Goal: Task Accomplishment & Management: Manage account settings

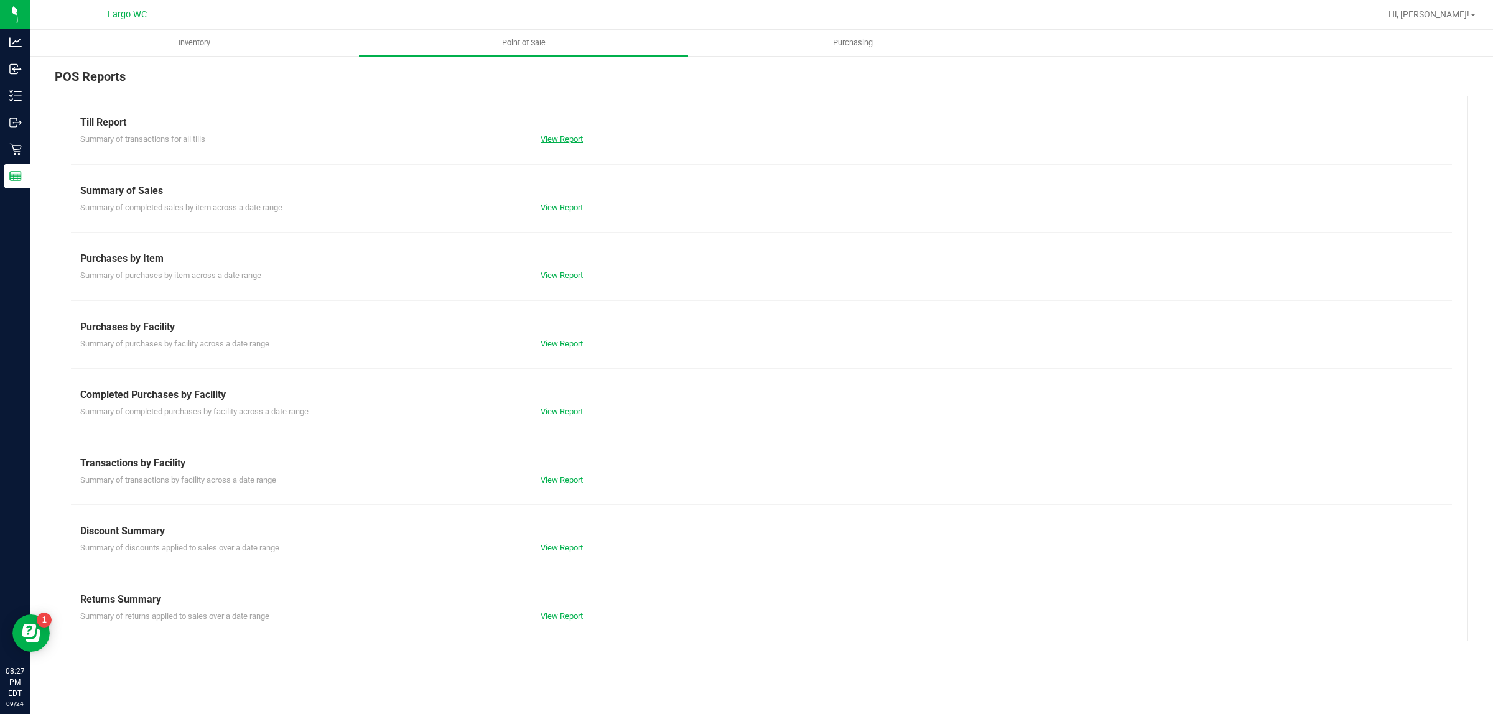
click at [548, 134] on link "View Report" at bounding box center [562, 138] width 42 height 9
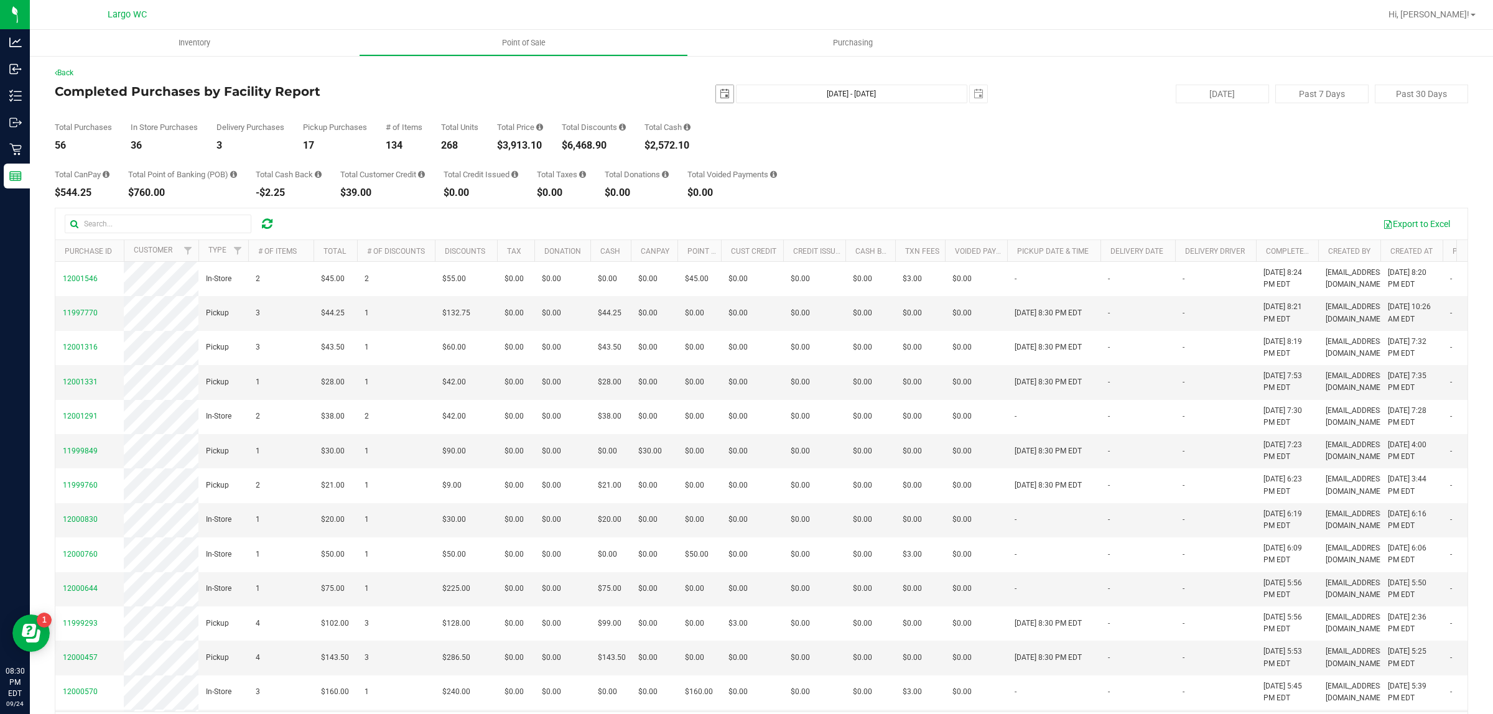
click at [720, 92] on span "select" at bounding box center [725, 94] width 10 height 10
click at [739, 223] on link "22" at bounding box center [737, 220] width 18 height 19
type input "2025-09-22"
type input "Sep 22, 2025 - Sep 24, 2025"
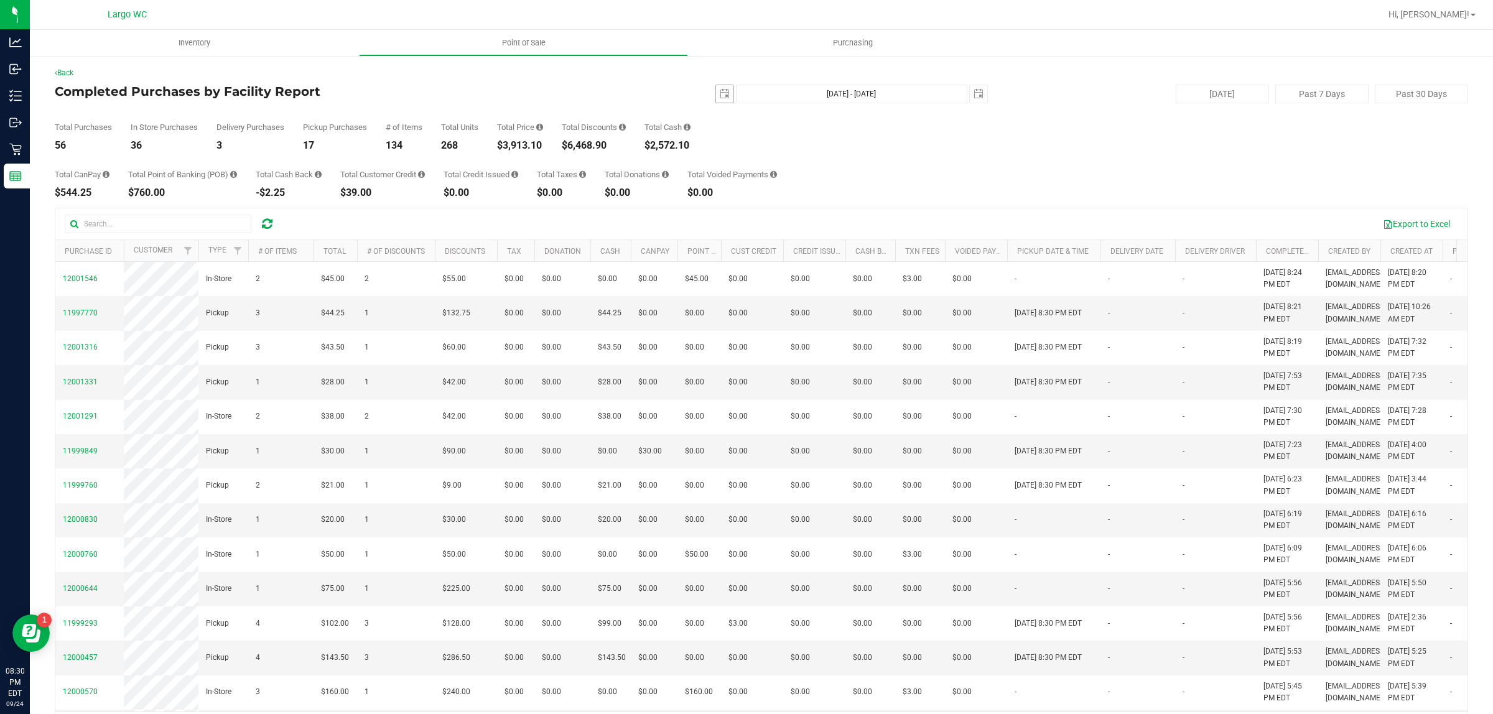
click at [716, 100] on span "select" at bounding box center [724, 93] width 17 height 17
click at [746, 160] on link "2" at bounding box center [755, 162] width 18 height 19
type input "2025-09-02"
type input "Sep 2, 2025 - Sep 24, 2025"
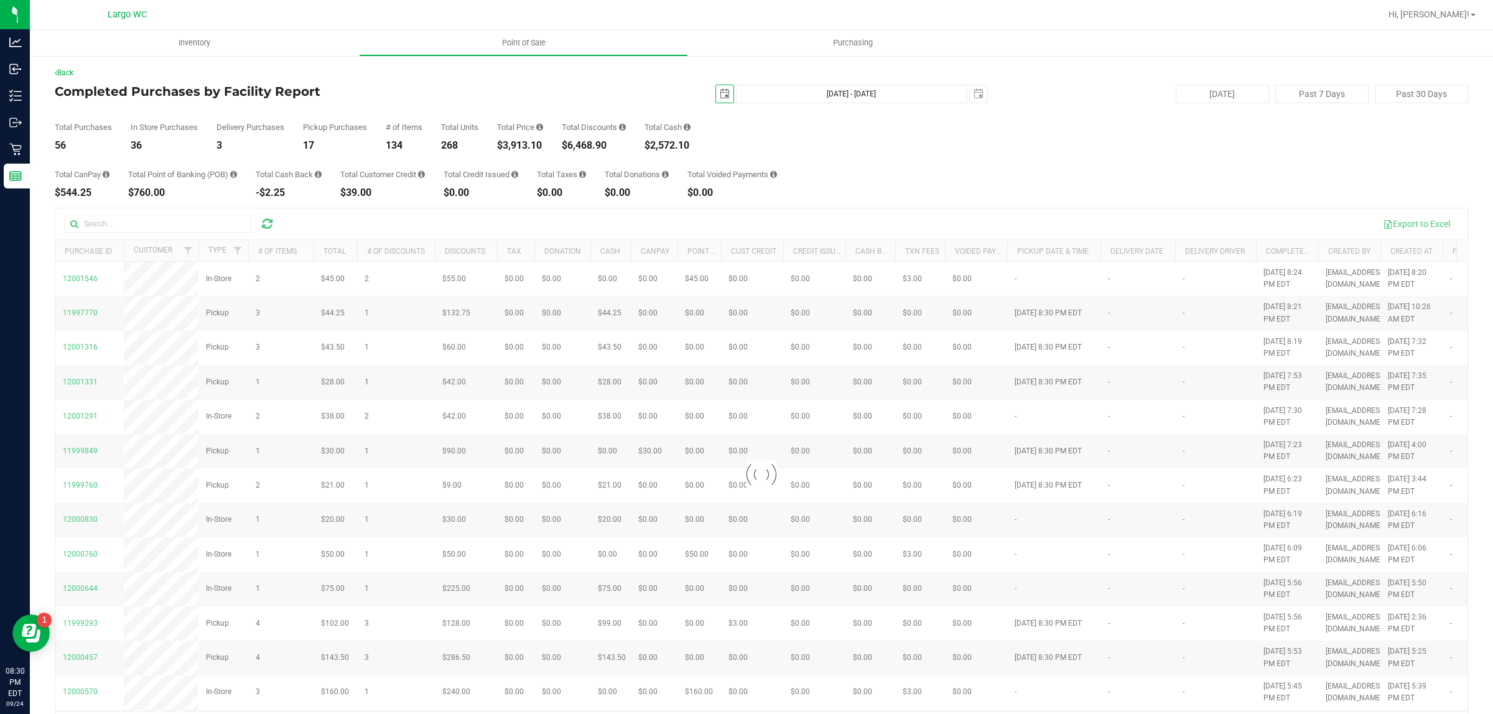
click at [720, 98] on span "select" at bounding box center [725, 94] width 10 height 10
click at [728, 161] on link "1" at bounding box center [737, 162] width 18 height 19
type input "2025-09-01"
type input "Sep 1, 2025 - Sep 24, 2025"
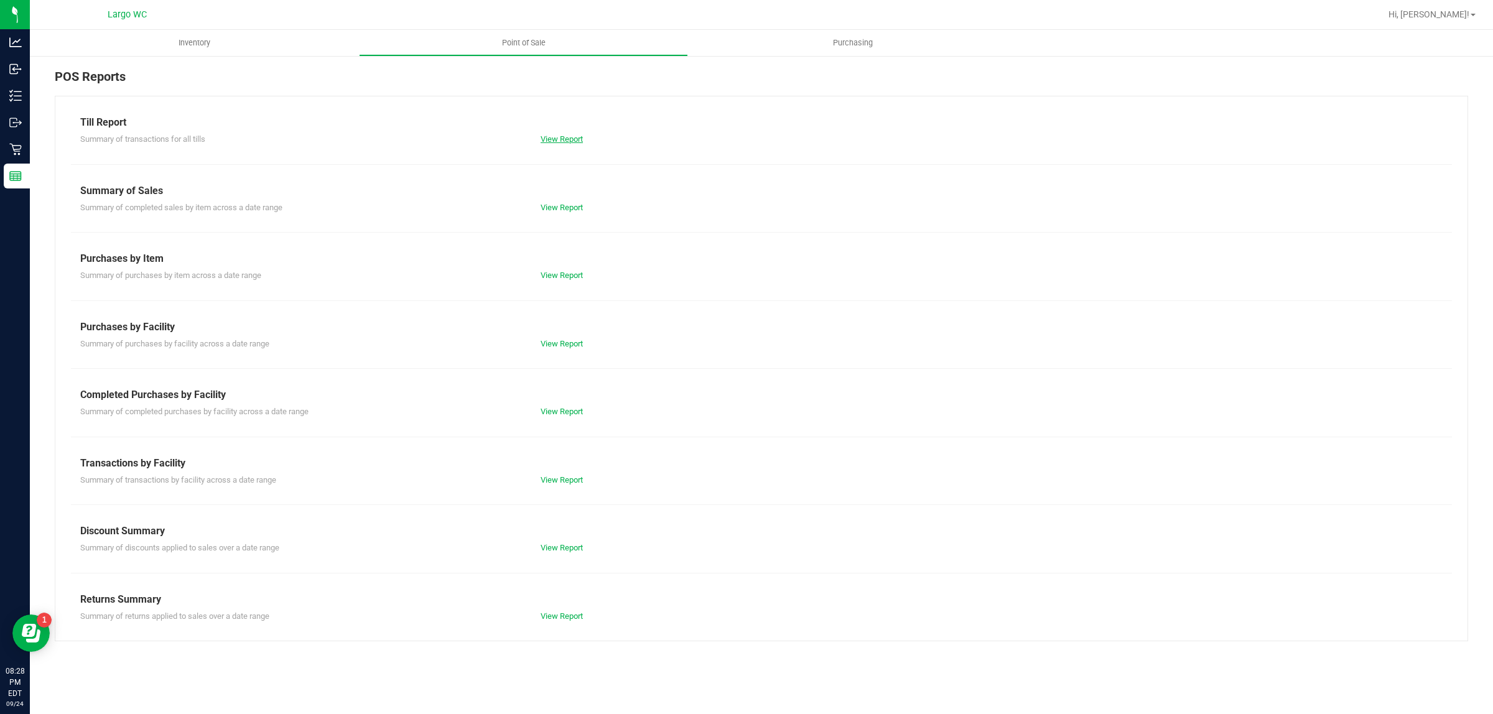
click at [561, 136] on link "View Report" at bounding box center [562, 138] width 42 height 9
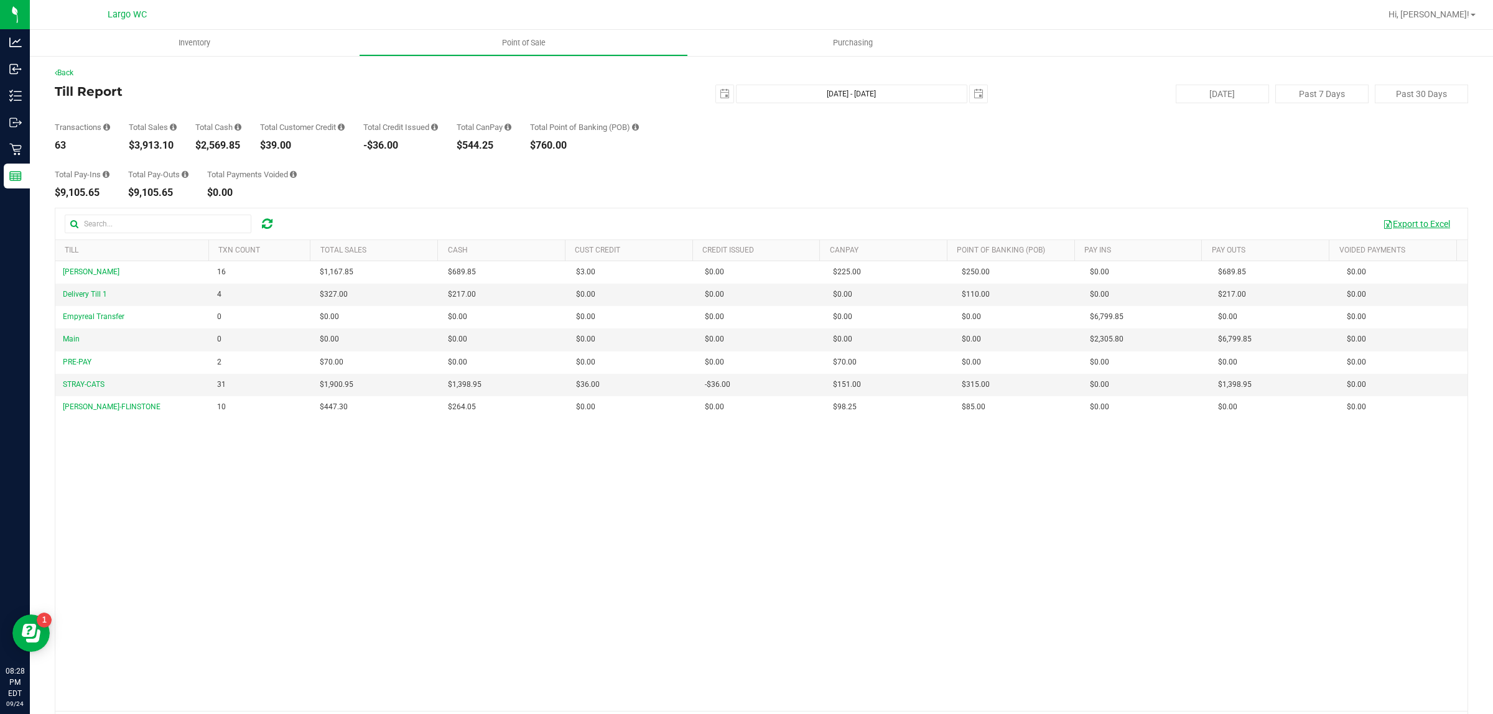
click at [1407, 222] on button "Export to Excel" at bounding box center [1416, 223] width 83 height 21
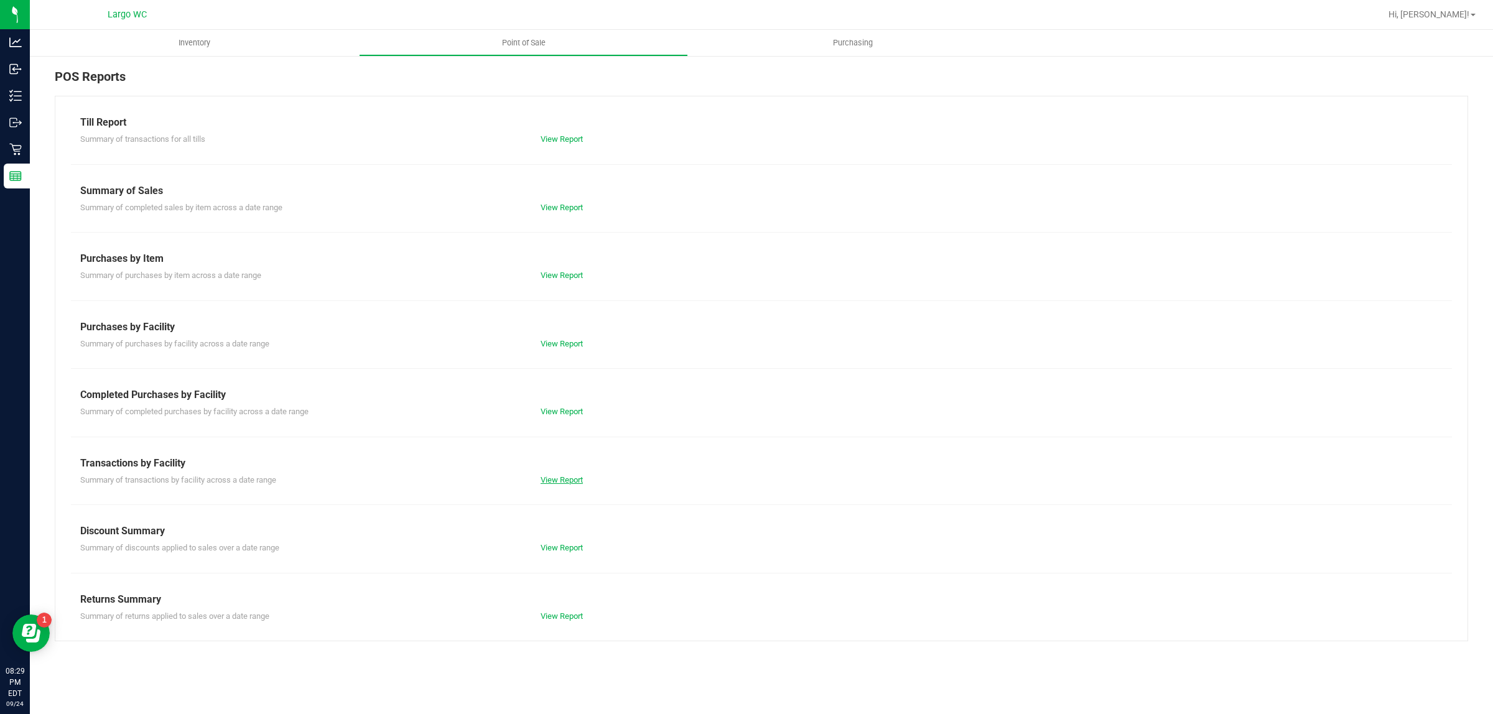
click at [560, 485] on link "View Report" at bounding box center [562, 479] width 42 height 9
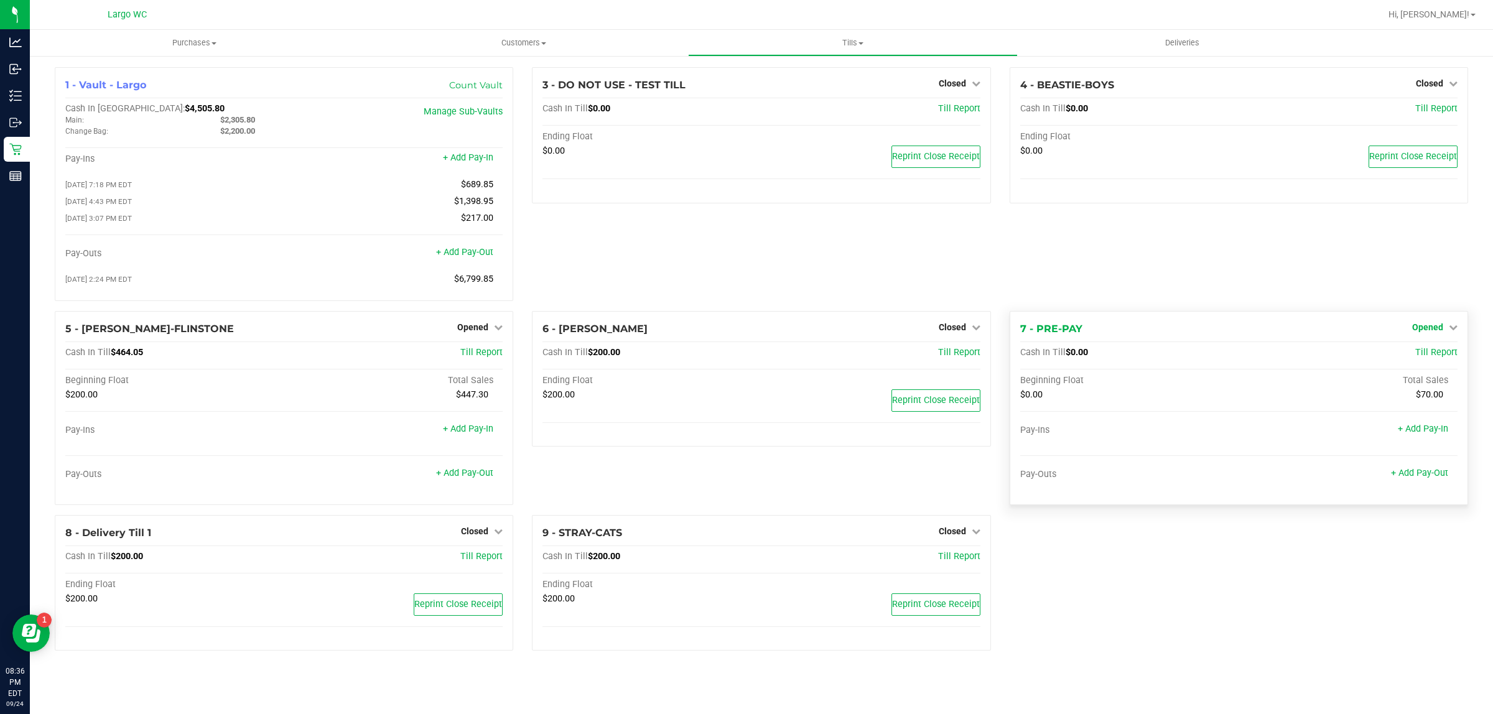
click at [1438, 329] on span "Opened" at bounding box center [1427, 327] width 31 height 10
click at [1416, 353] on link "Close Till" at bounding box center [1429, 353] width 34 height 10
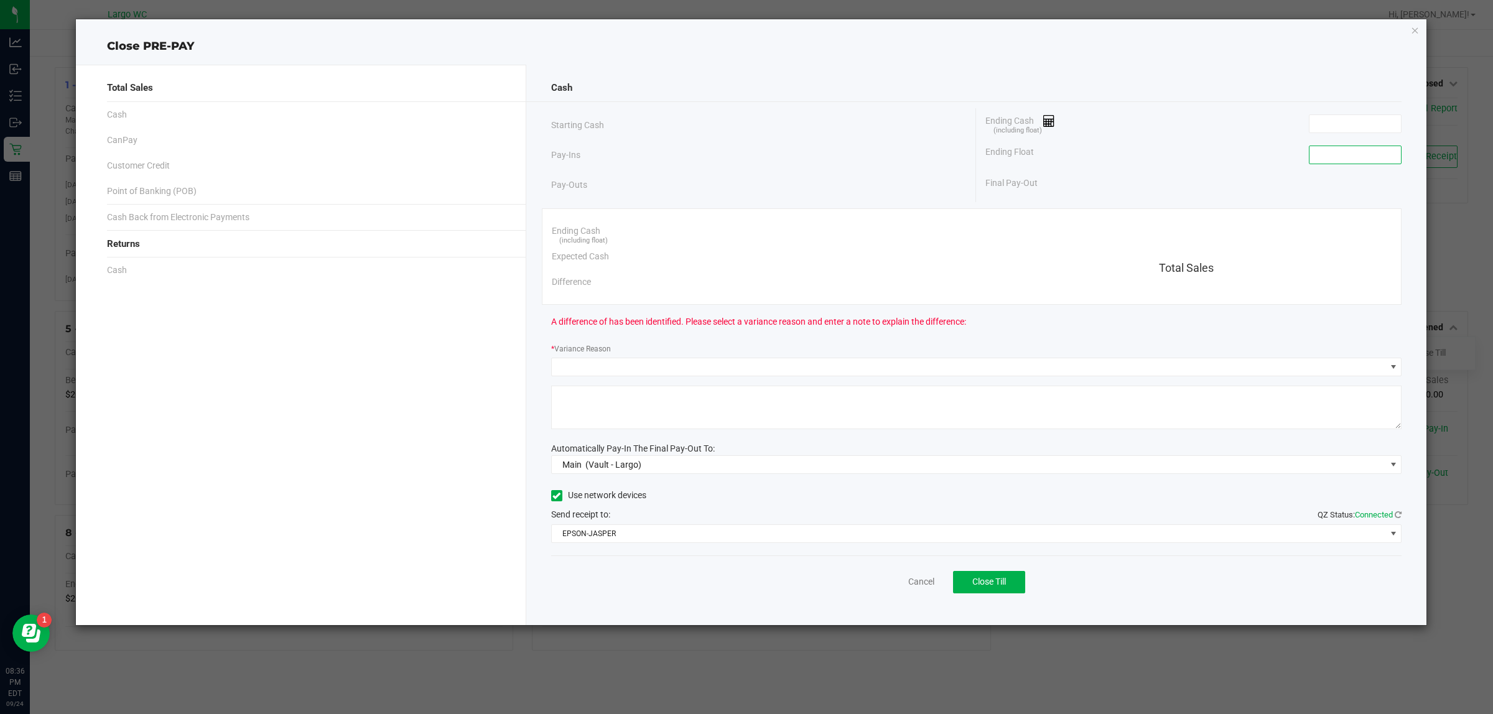
click at [1360, 157] on input at bounding box center [1355, 154] width 91 height 17
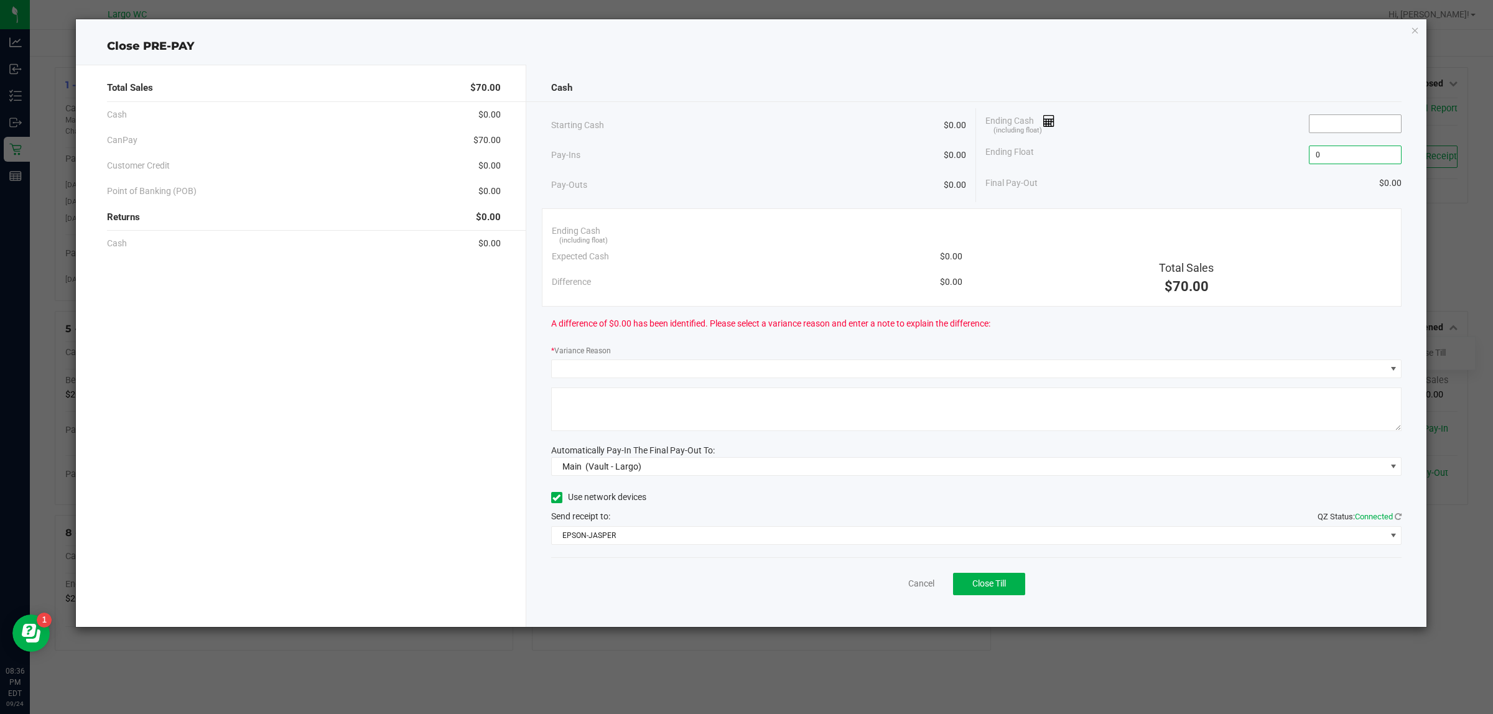
type input "$0.00"
click at [1353, 121] on input at bounding box center [1355, 123] width 91 height 17
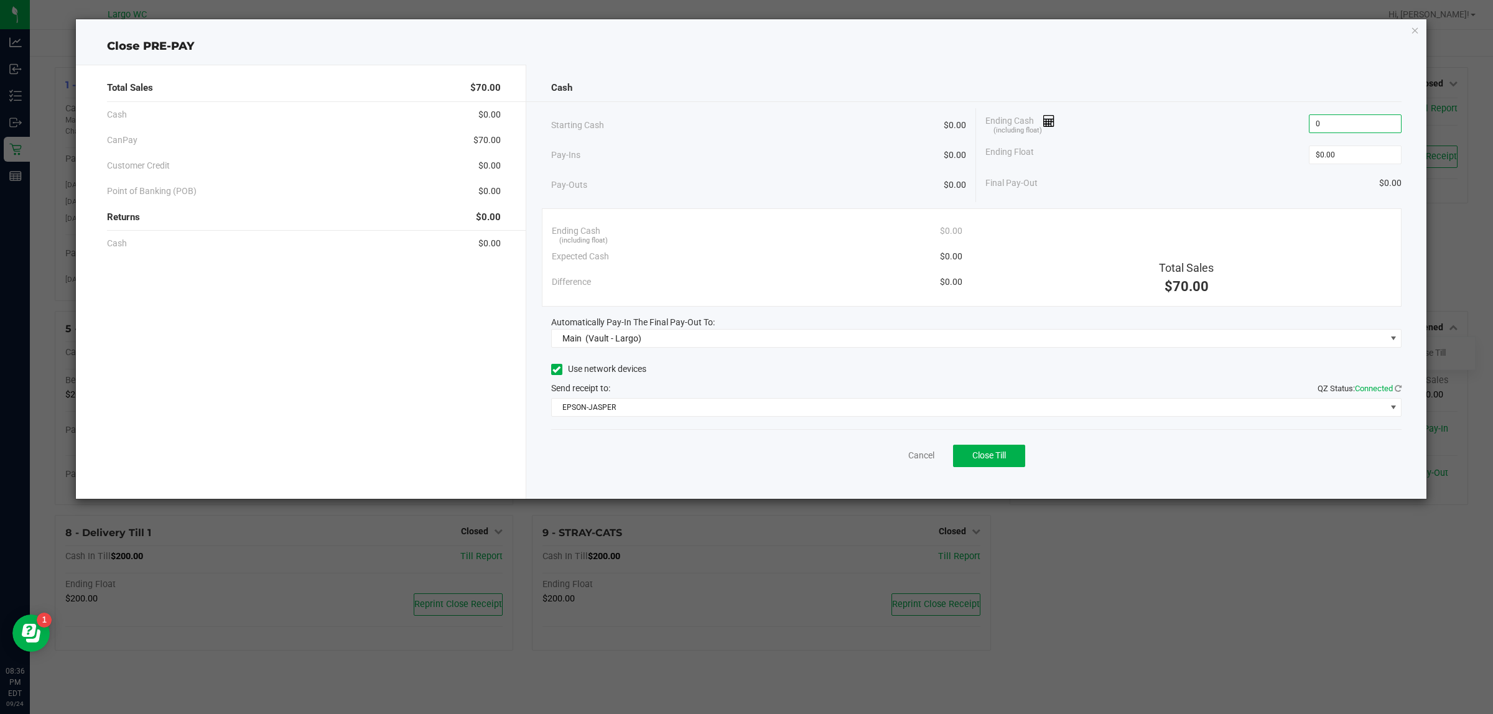
type input "$0.00"
click at [1239, 157] on div "Ending Float $0.00" at bounding box center [1194, 154] width 416 height 31
click at [994, 460] on span "Close Till" at bounding box center [989, 455] width 34 height 10
click at [1411, 28] on icon "button" at bounding box center [1415, 29] width 9 height 15
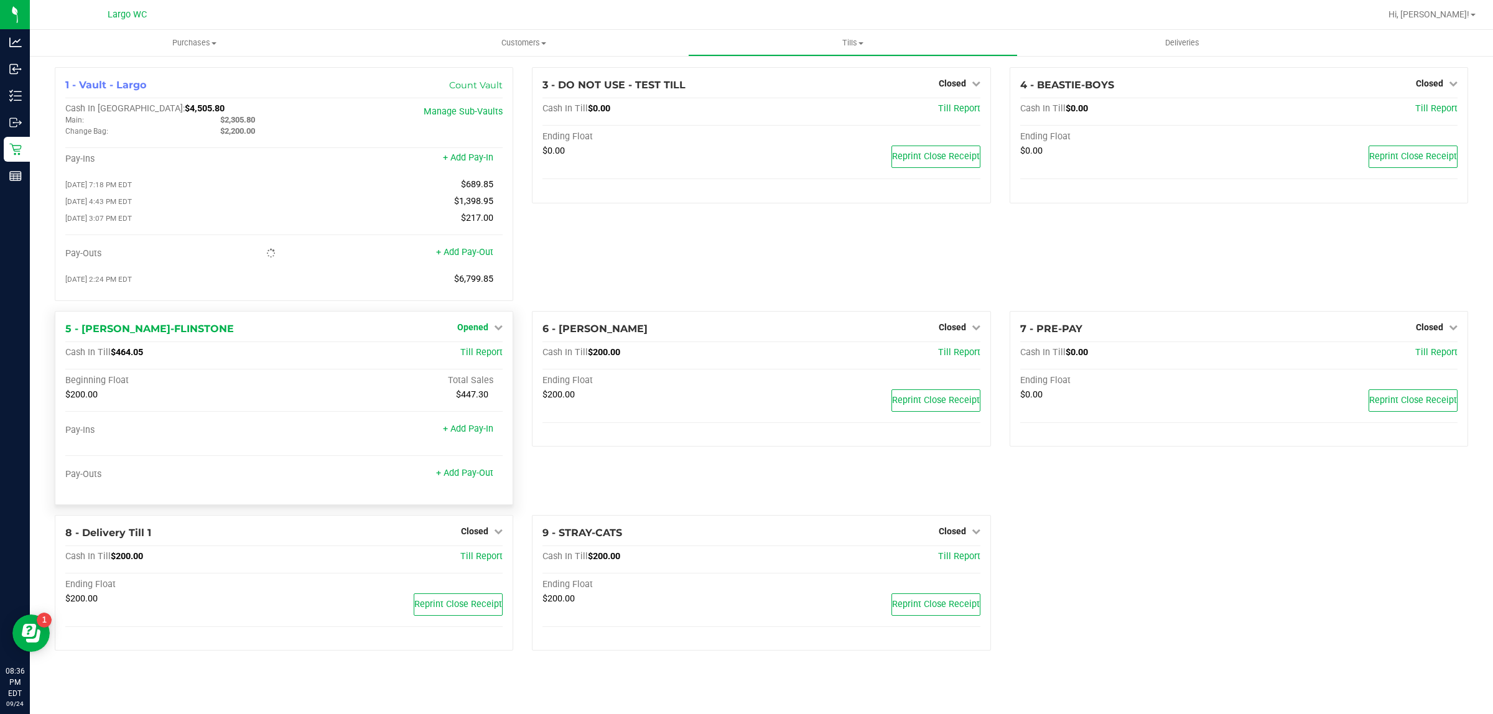
click at [482, 332] on span "Opened" at bounding box center [472, 327] width 31 height 10
click at [482, 355] on link "Close Till" at bounding box center [475, 353] width 34 height 10
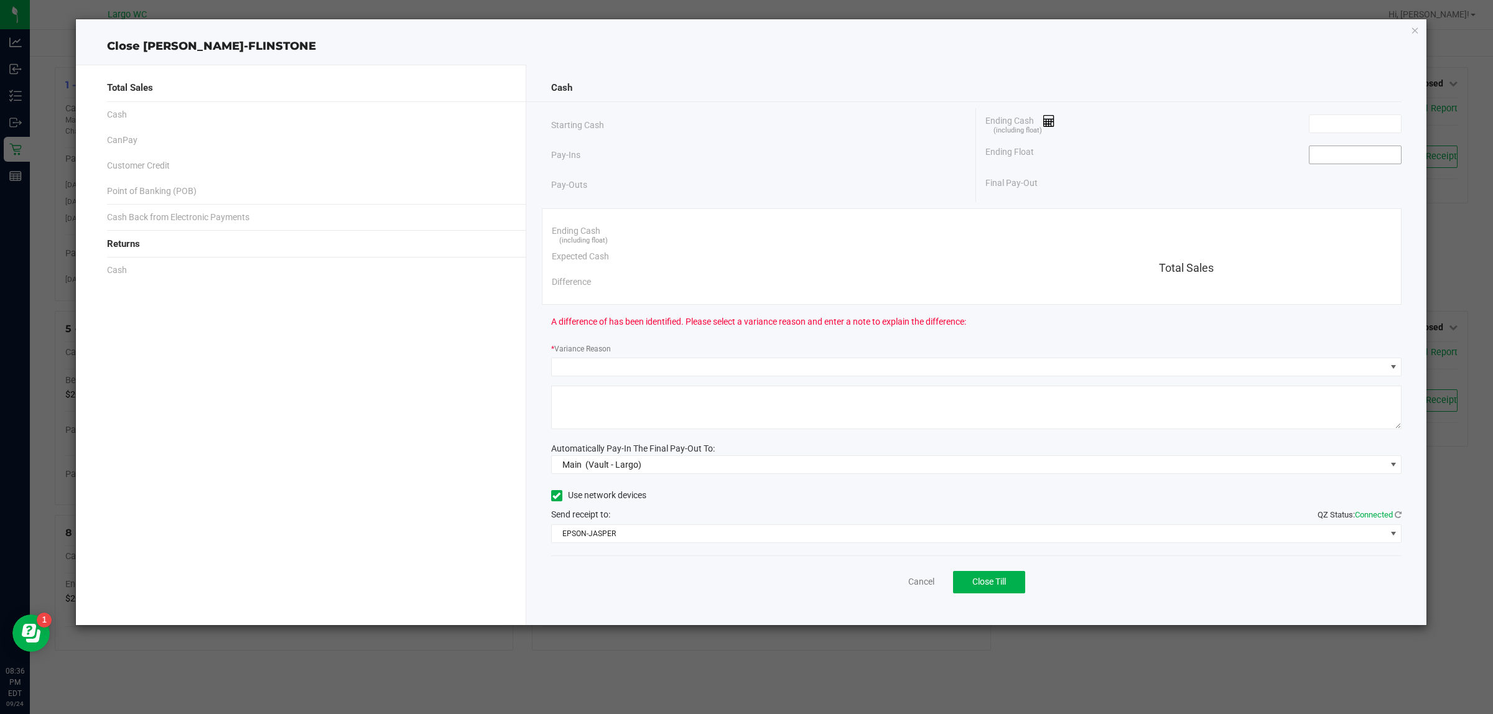
click at [1389, 151] on input at bounding box center [1355, 154] width 91 height 17
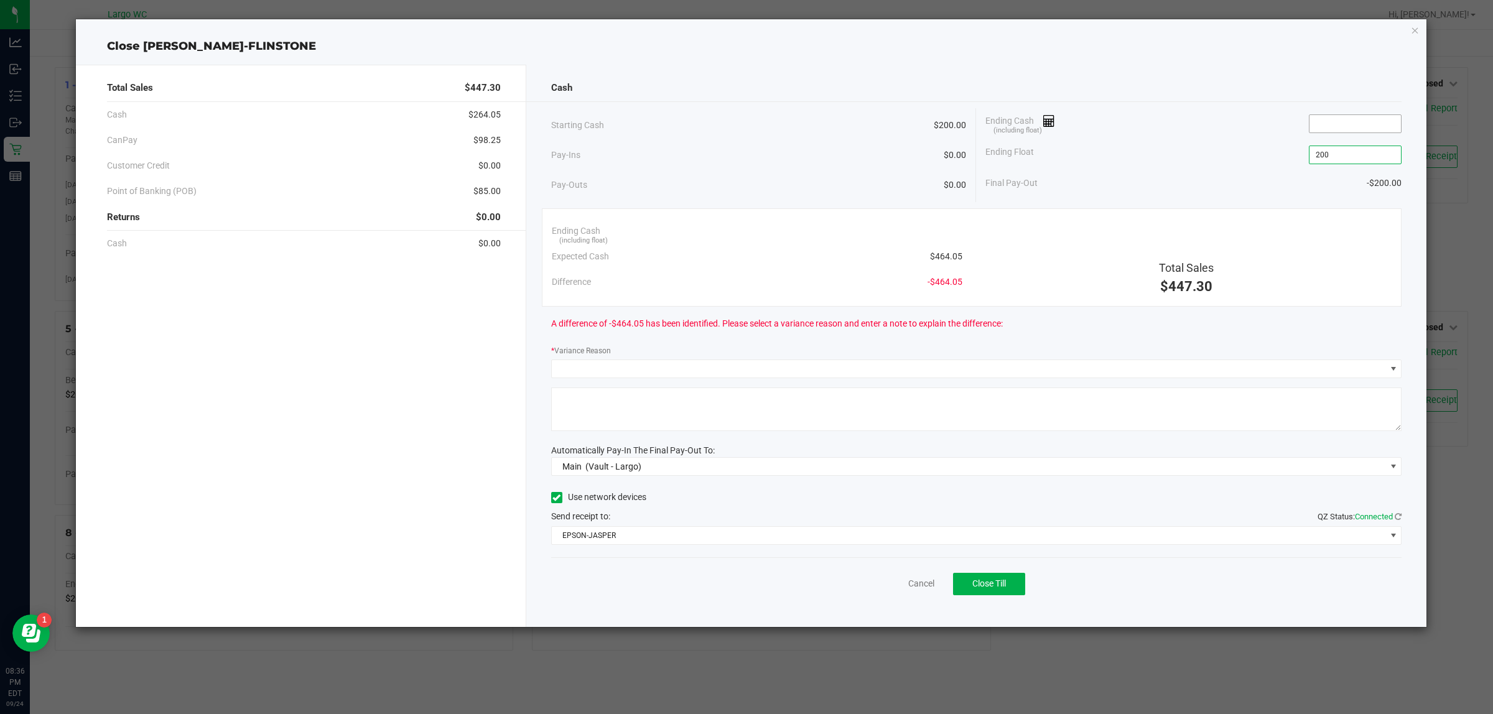
type input "$200.00"
click at [1355, 117] on input at bounding box center [1355, 123] width 91 height 17
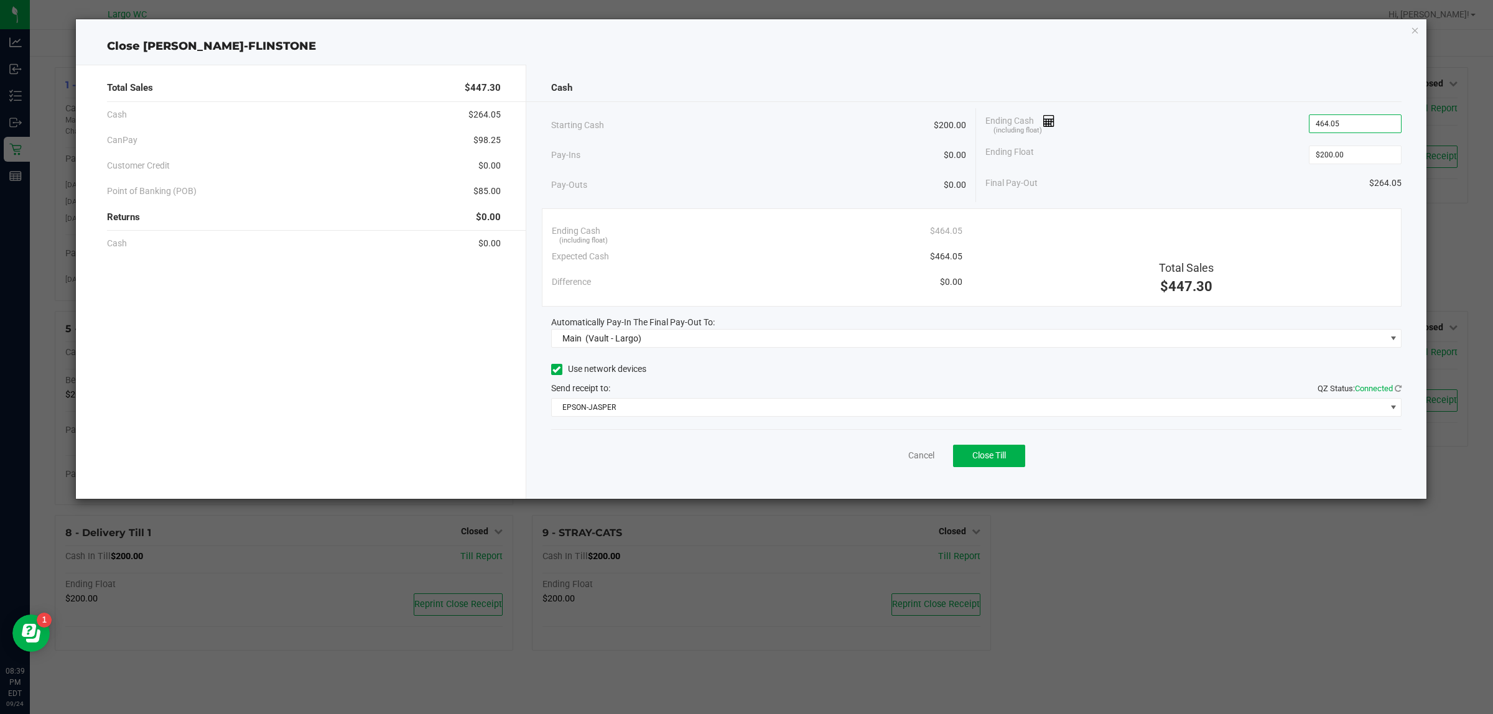
click at [1218, 171] on div "Final Pay-Out $264.05" at bounding box center [1194, 183] width 416 height 26
type input "$464.05"
click at [987, 457] on span "Close Till" at bounding box center [989, 455] width 34 height 10
click at [1414, 35] on icon "button" at bounding box center [1415, 29] width 9 height 15
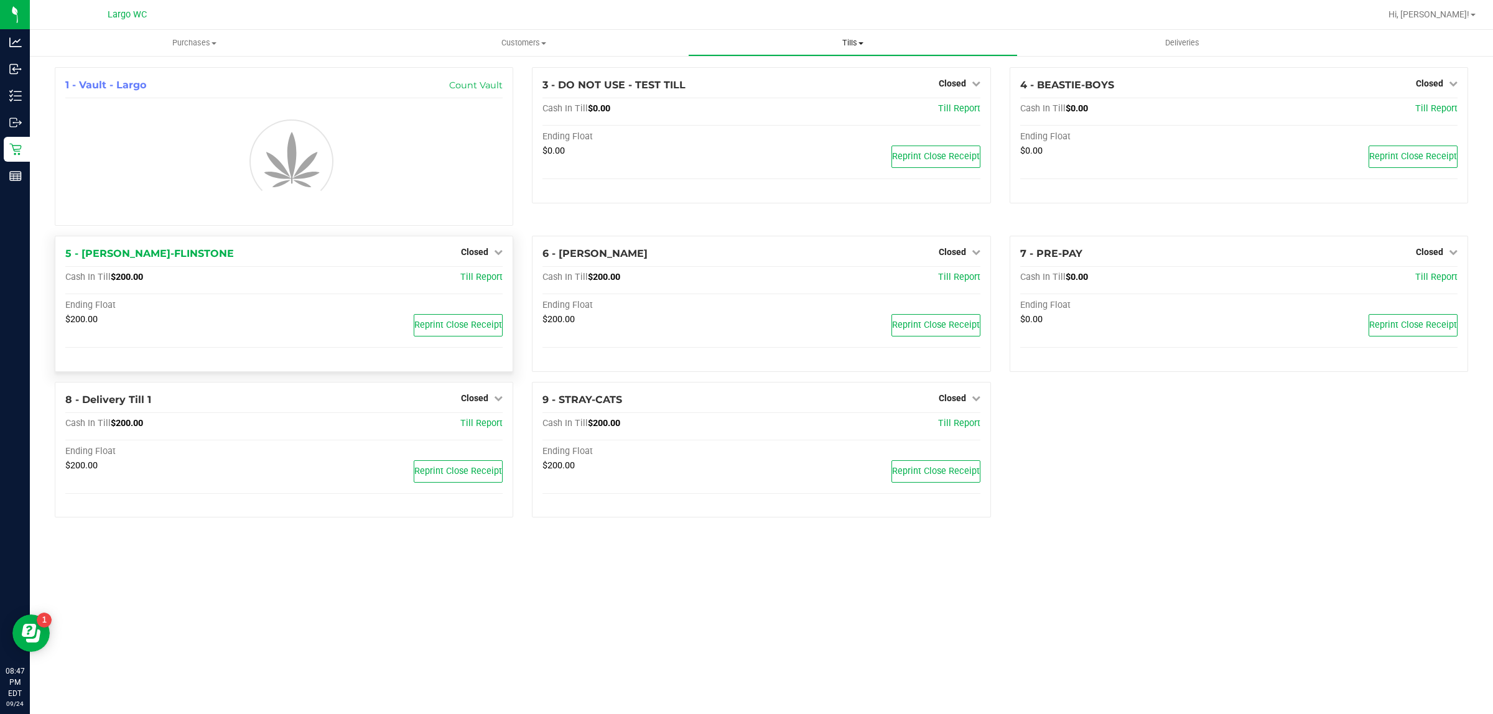
click at [841, 37] on span "Tills" at bounding box center [853, 42] width 328 height 11
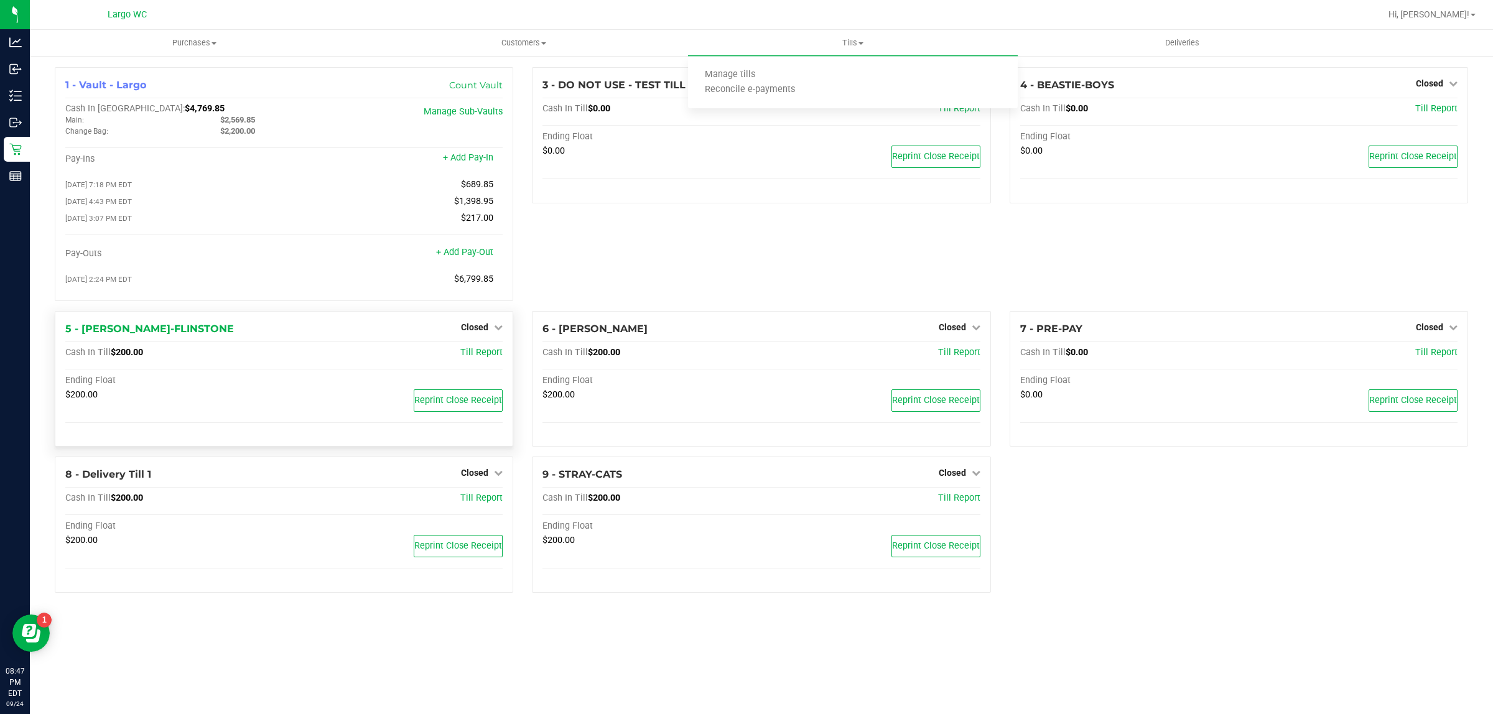
click at [745, 281] on div "3 - DO NOT USE - TEST TILL Closed Open Till Cash In Till $0.00 Till Report Endi…" at bounding box center [761, 189] width 477 height 244
click at [851, 37] on span "Tills" at bounding box center [852, 42] width 329 height 11
click at [767, 95] on li "Reconcile e-payments" at bounding box center [852, 90] width 329 height 15
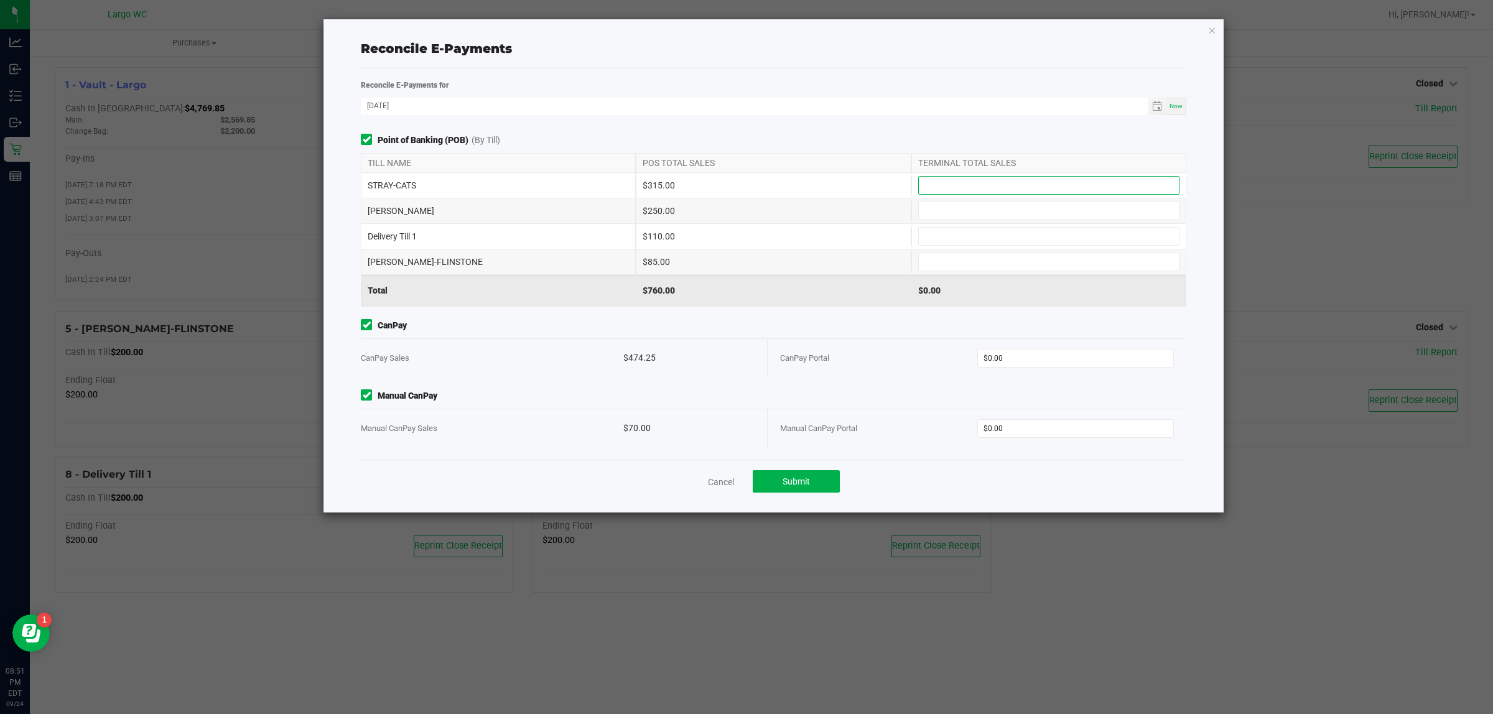
click at [986, 191] on input at bounding box center [1049, 185] width 260 height 17
type input "$315.00"
click at [965, 212] on input at bounding box center [1049, 210] width 260 height 17
type input "$250.00"
click at [949, 243] on input at bounding box center [1049, 236] width 260 height 17
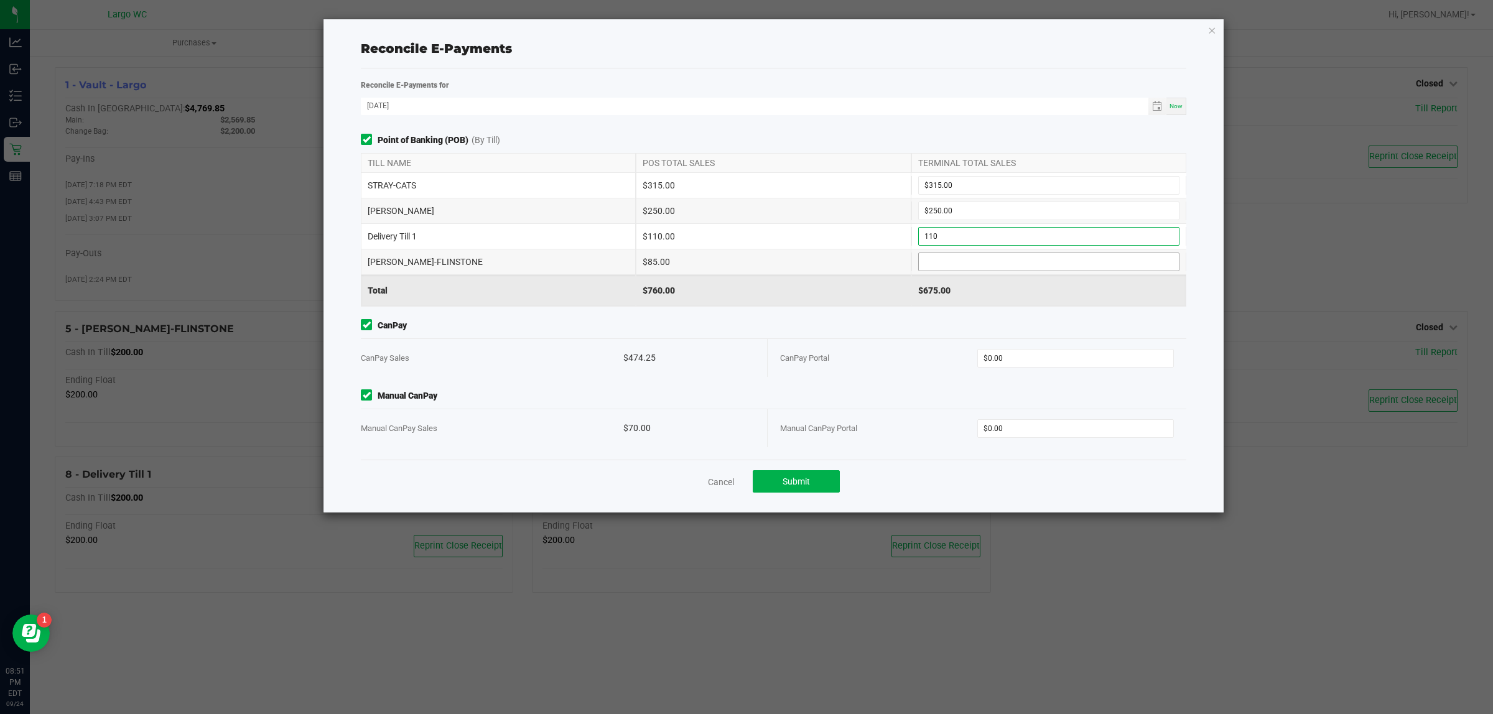
type input "$110.00"
click at [938, 256] on input at bounding box center [1049, 261] width 260 height 17
type input "$85.00"
click at [1028, 355] on input "0" at bounding box center [1076, 358] width 196 height 17
type input "$474.25"
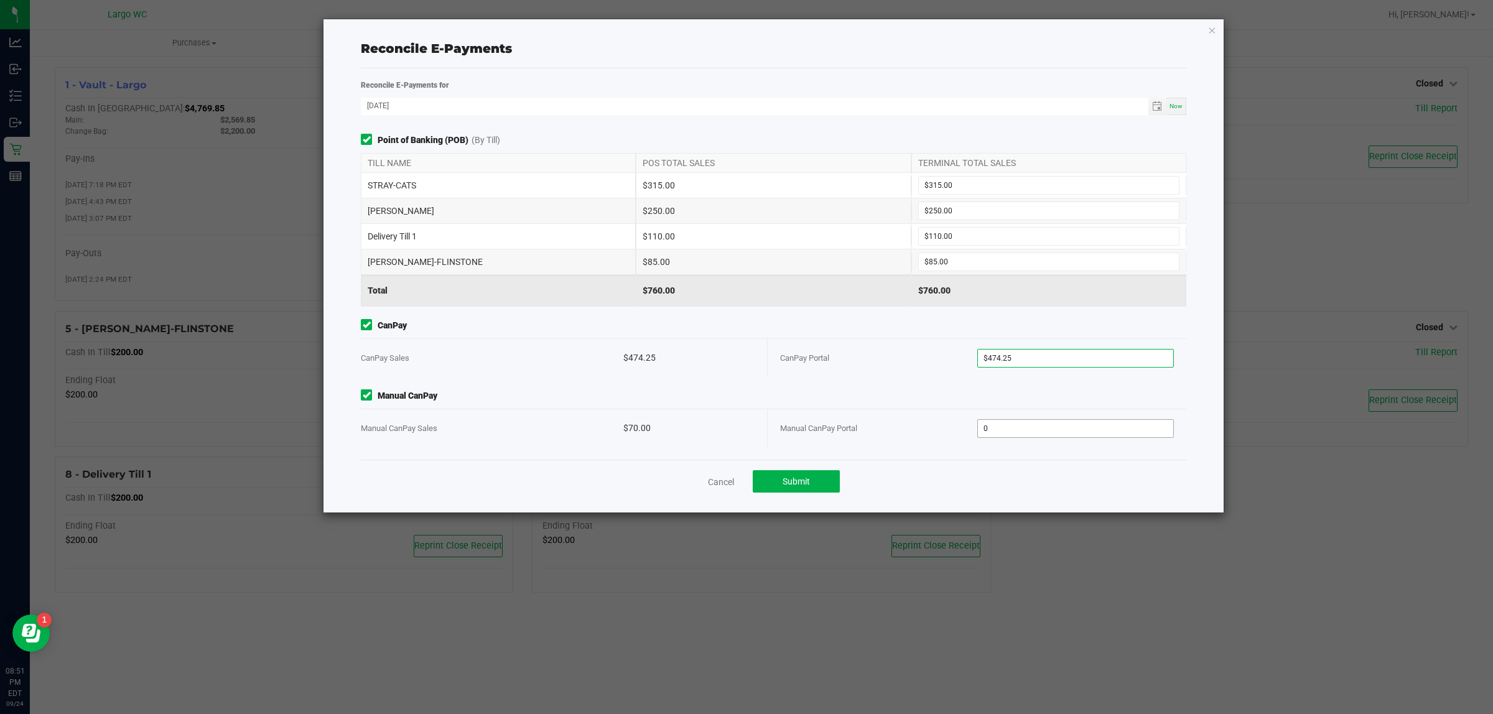
click at [1002, 429] on input "0" at bounding box center [1076, 428] width 196 height 17
type input "$70.00"
click at [911, 389] on div "Point of Banking (POB) (By Till) TILL NAME POS TOTAL SALES TERMINAL TOTAL SALES…" at bounding box center [774, 297] width 844 height 326
click at [809, 480] on span "Submit" at bounding box center [796, 482] width 27 height 10
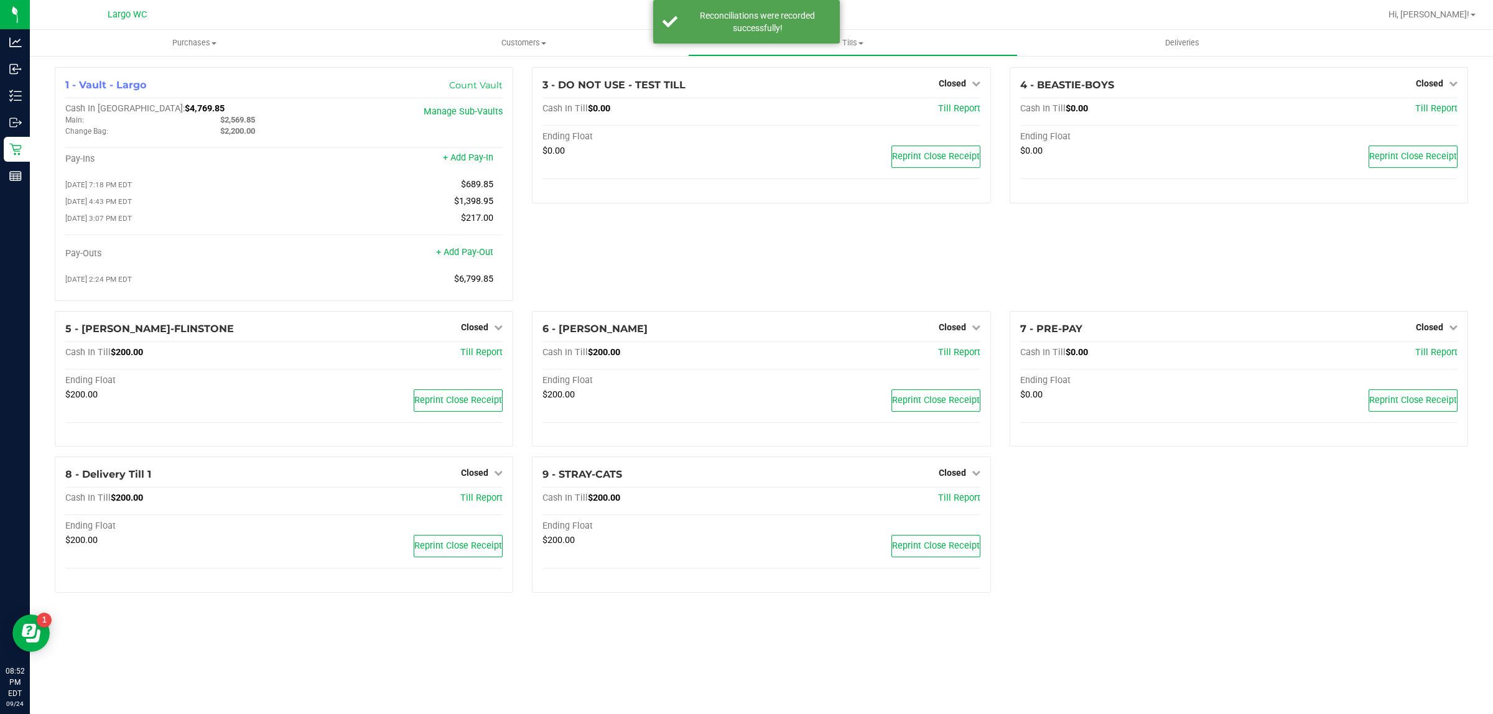
click at [739, 252] on div "3 - DO NOT USE - TEST TILL Closed Open Till Cash In Till $0.00 Till Report Endi…" at bounding box center [761, 189] width 477 height 244
